Goal: Check status: Check status

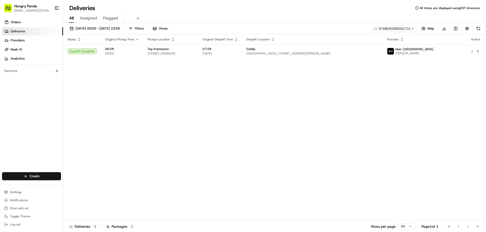
drag, startPoint x: 412, startPoint y: 28, endPoint x: 400, endPoint y: 29, distance: 12.3
click at [412, 27] on button at bounding box center [412, 28] width 5 height 5
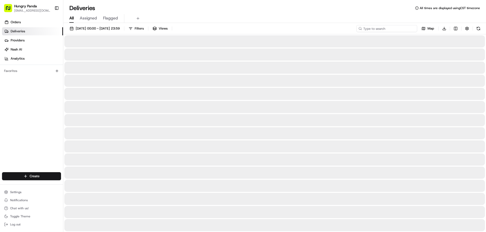
click at [400, 29] on input at bounding box center [386, 28] width 61 height 7
paste input "764564065555972295840"
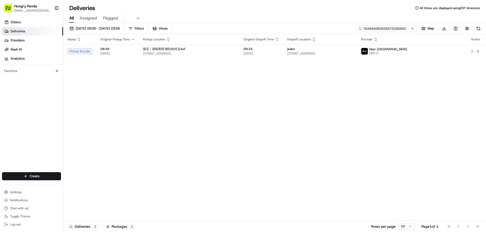
type input "764564065555972295840"
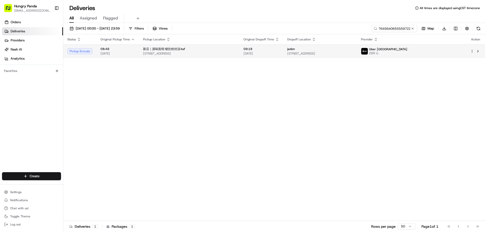
click at [352, 53] on span "[STREET_ADDRESS]" at bounding box center [319, 54] width 65 height 4
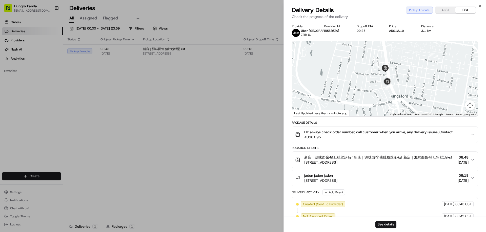
drag, startPoint x: 386, startPoint y: 61, endPoint x: 394, endPoint y: 91, distance: 30.5
click at [396, 95] on div at bounding box center [384, 78] width 185 height 75
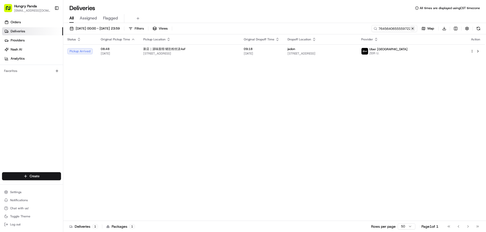
click at [411, 29] on button at bounding box center [412, 28] width 5 height 5
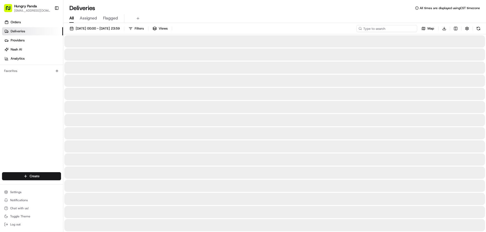
click at [394, 30] on input at bounding box center [386, 28] width 61 height 7
paste input "764564065555972295840"
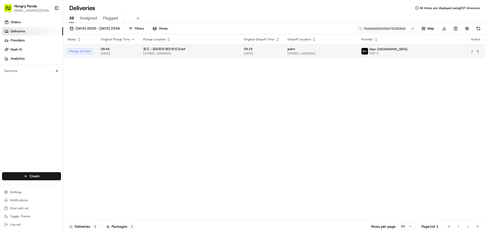
type input "764564065555972295840"
click at [357, 56] on td "jadon [STREET_ADDRESS]" at bounding box center [320, 52] width 74 height 14
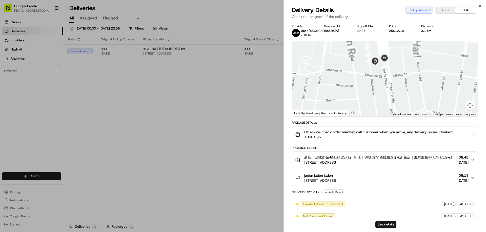
drag, startPoint x: 388, startPoint y: 84, endPoint x: 388, endPoint y: 90, distance: 5.8
click at [388, 90] on div at bounding box center [384, 78] width 185 height 75
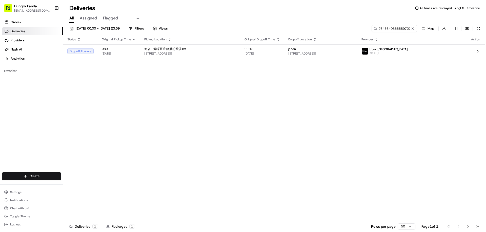
click at [147, 102] on div "Status Original Pickup Time Pickup Location Original Dropoff Time Dropoff Locat…" at bounding box center [273, 127] width 421 height 187
click at [412, 28] on button at bounding box center [412, 28] width 5 height 5
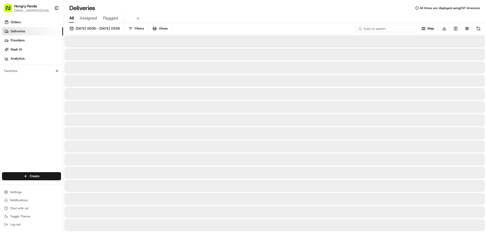
click at [409, 30] on input at bounding box center [386, 28] width 61 height 7
paste input "764564065555972295840"
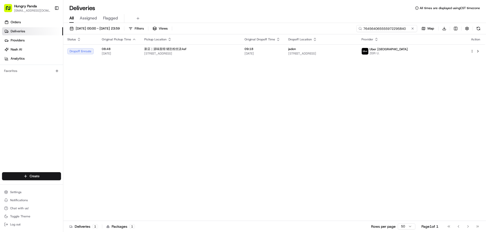
type input "764564065555972295840"
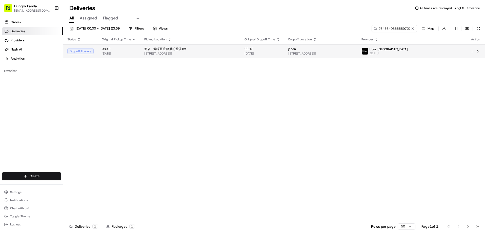
click at [353, 48] on div "jadon" at bounding box center [320, 49] width 65 height 4
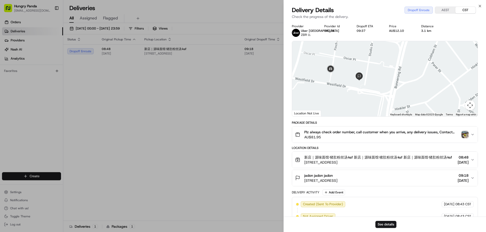
click at [369, 97] on div at bounding box center [384, 78] width 185 height 75
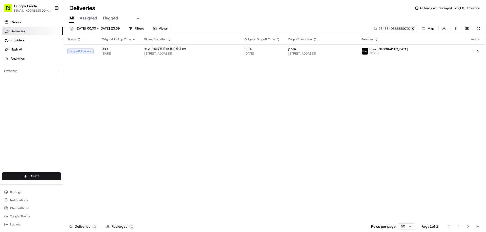
click at [413, 28] on button at bounding box center [412, 28] width 5 height 5
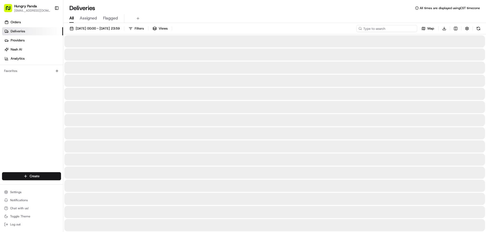
click at [407, 30] on input at bounding box center [386, 28] width 61 height 7
paste input "764564065555972295840"
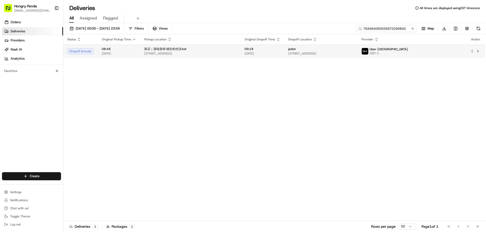
type input "764564065555972295840"
click at [353, 51] on div "jadon" at bounding box center [320, 49] width 65 height 4
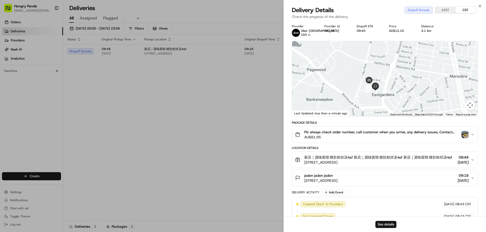
drag, startPoint x: 393, startPoint y: 97, endPoint x: 391, endPoint y: 66, distance: 30.7
click at [391, 66] on div at bounding box center [384, 78] width 185 height 75
drag, startPoint x: 469, startPoint y: 140, endPoint x: 466, endPoint y: 135, distance: 6.4
click at [469, 140] on button "Plz always check order number, call customer when you arrive, any delivery issu…" at bounding box center [384, 135] width 185 height 16
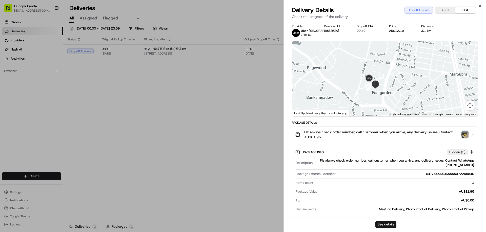
click at [466, 135] on img "button" at bounding box center [464, 134] width 7 height 7
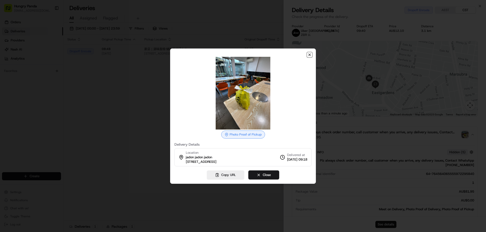
click at [310, 54] on icon "button" at bounding box center [309, 55] width 2 height 2
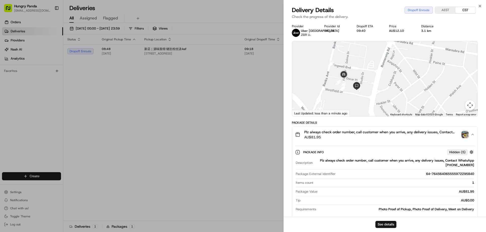
drag, startPoint x: 383, startPoint y: 84, endPoint x: 395, endPoint y: 80, distance: 12.8
click at [395, 80] on div at bounding box center [384, 78] width 185 height 75
click at [465, 137] on img "button" at bounding box center [464, 134] width 7 height 7
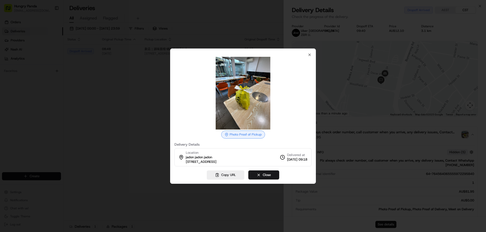
click at [142, 104] on div at bounding box center [243, 116] width 486 height 232
drag, startPoint x: 142, startPoint y: 104, endPoint x: 299, endPoint y: 43, distance: 168.7
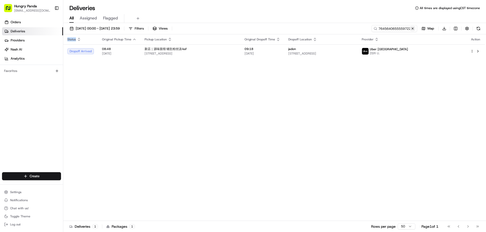
click at [414, 27] on button at bounding box center [412, 28] width 5 height 5
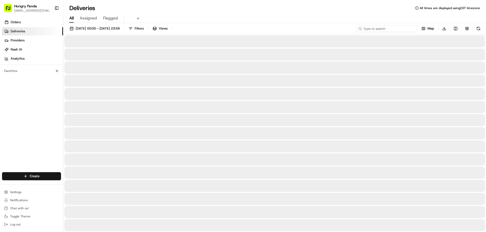
click at [404, 28] on input at bounding box center [386, 28] width 61 height 7
paste input "1554653525758777551300"
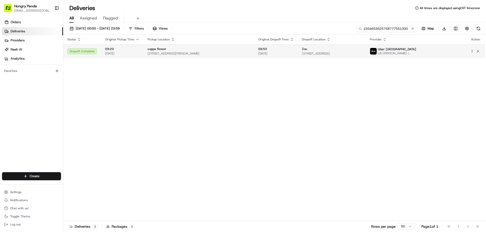
type input "1554653525758777551300"
click at [361, 52] on span "[STREET_ADDRESS]" at bounding box center [332, 54] width 60 height 4
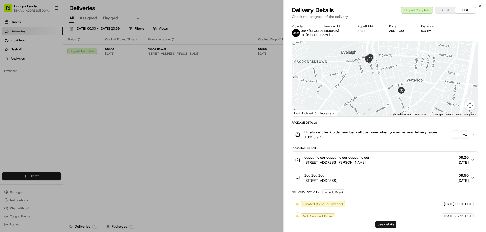
click at [463, 137] on div "+ 1" at bounding box center [464, 134] width 7 height 7
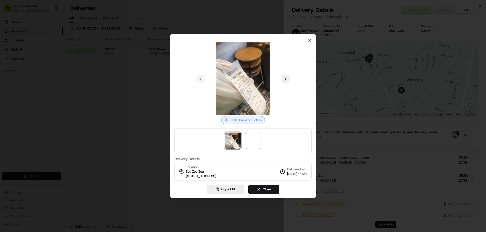
click at [287, 81] on button at bounding box center [285, 79] width 8 height 8
